Goal: Use online tool/utility: Utilize a website feature to perform a specific function

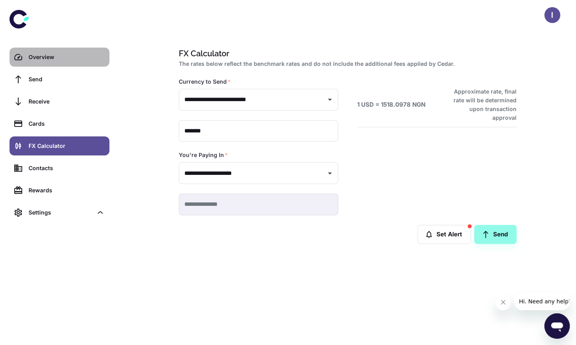
click at [54, 61] on div "Overview" at bounding box center [67, 57] width 76 height 9
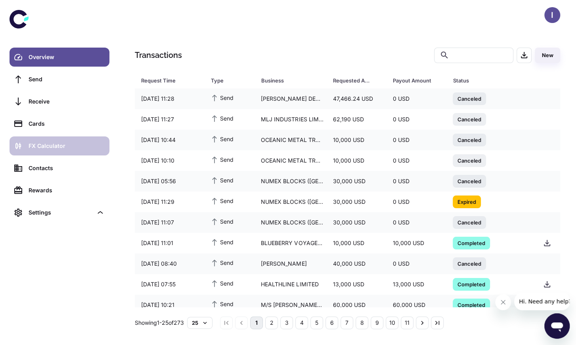
click at [71, 140] on link "FX Calculator" at bounding box center [60, 145] width 100 height 19
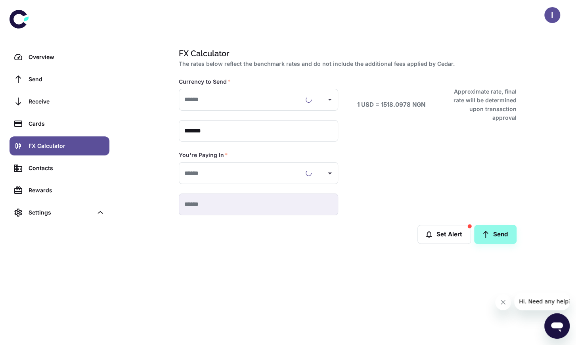
type input "**********"
